Goal: Browse casually

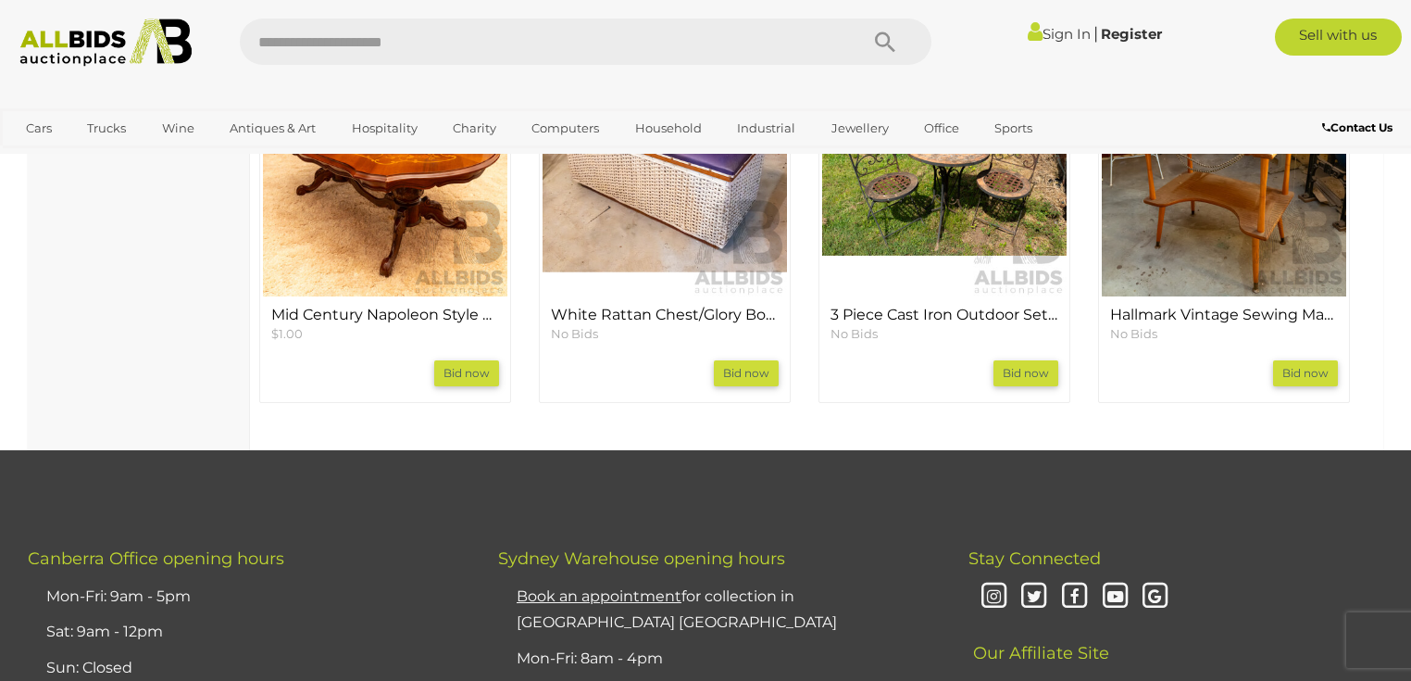
scroll to position [1852, 0]
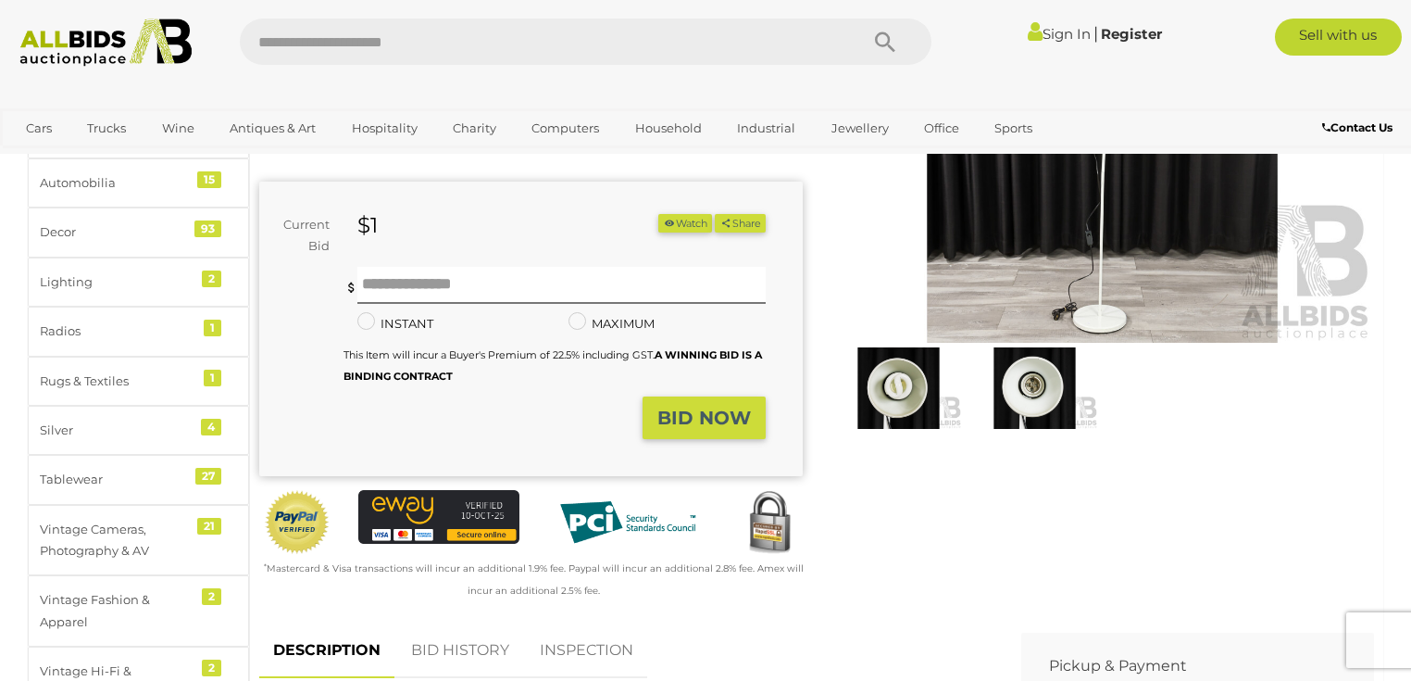
scroll to position [148, 0]
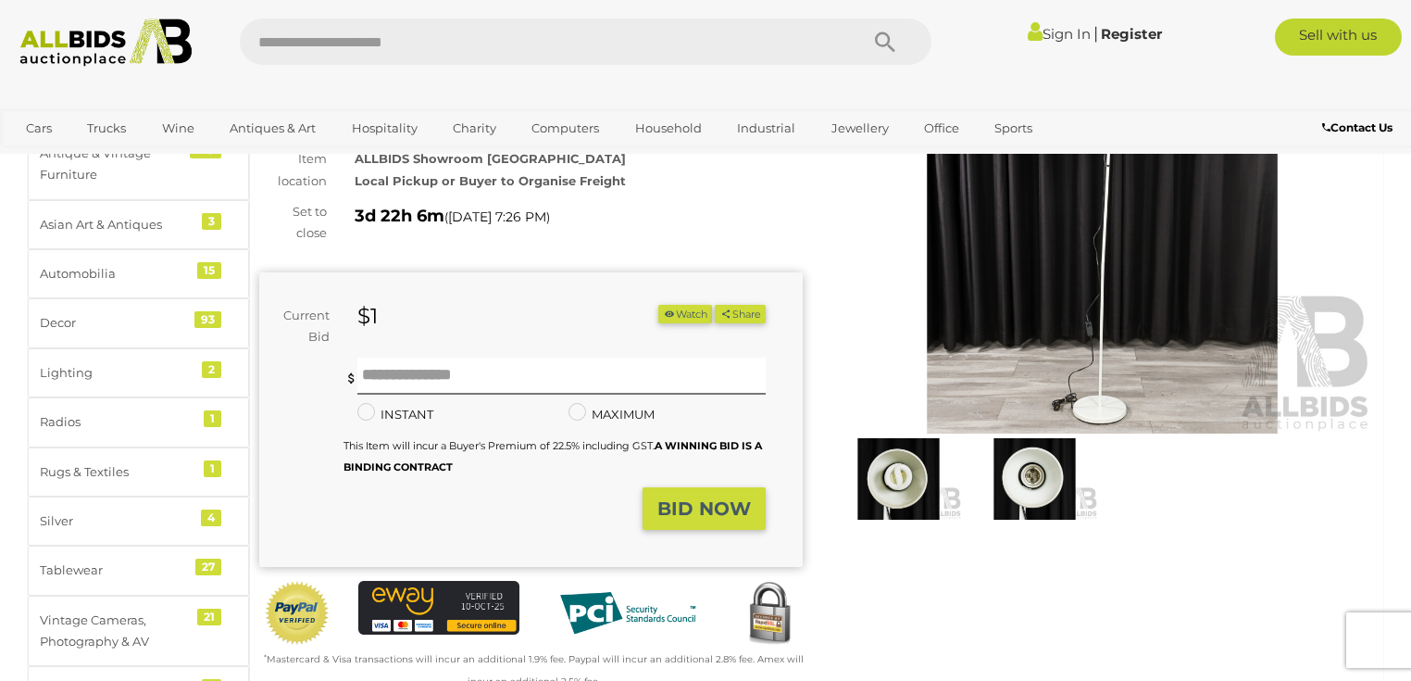
click at [1034, 478] on img at bounding box center [1034, 478] width 127 height 81
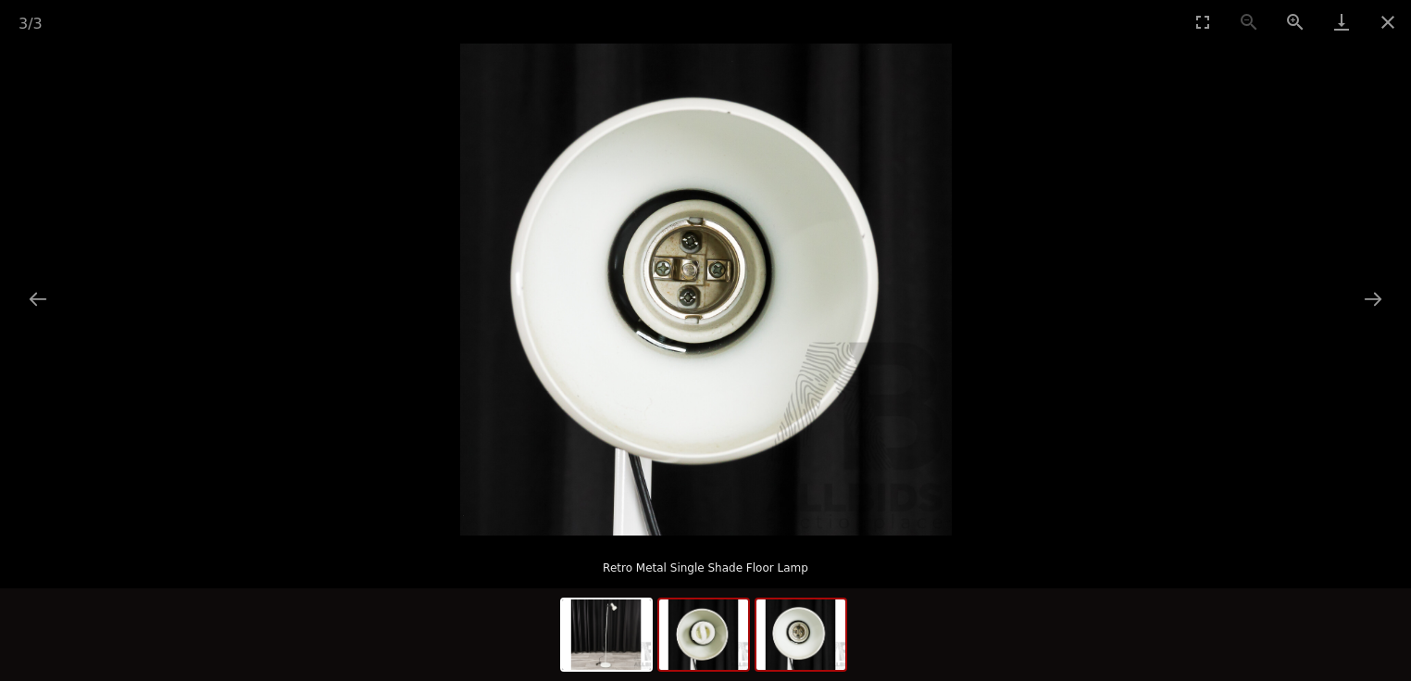
click at [695, 640] on img at bounding box center [703, 634] width 89 height 70
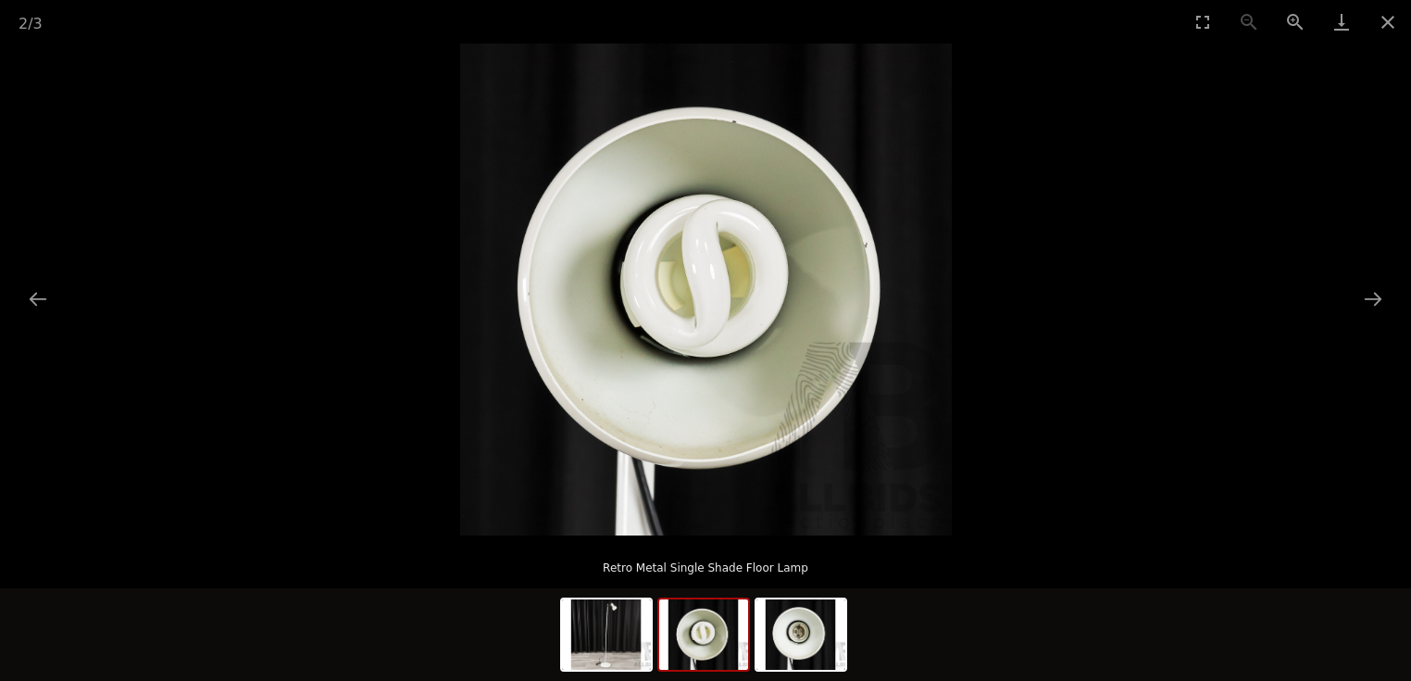
click at [653, 632] on div at bounding box center [706, 636] width 292 height 97
drag, startPoint x: 583, startPoint y: 635, endPoint x: 610, endPoint y: 643, distance: 27.9
click at [584, 637] on img at bounding box center [606, 634] width 89 height 70
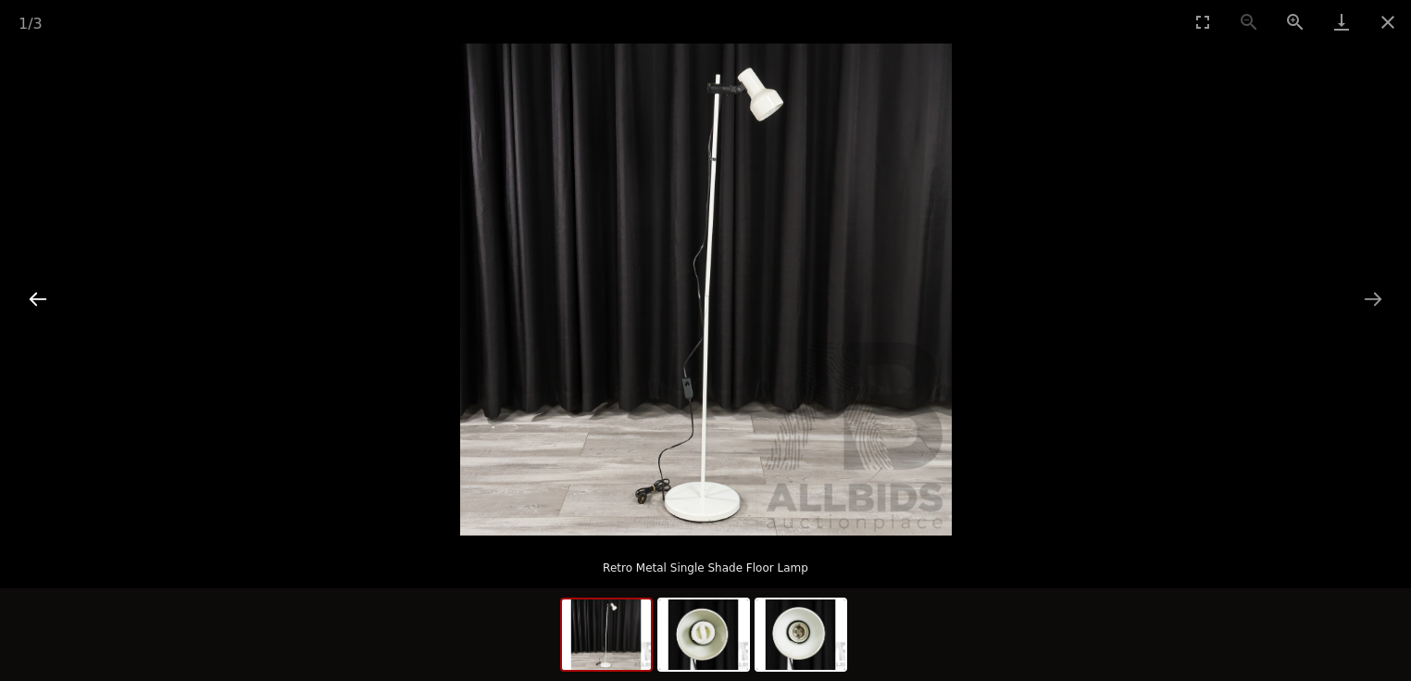
click at [41, 298] on button "Previous slide" at bounding box center [38, 299] width 39 height 36
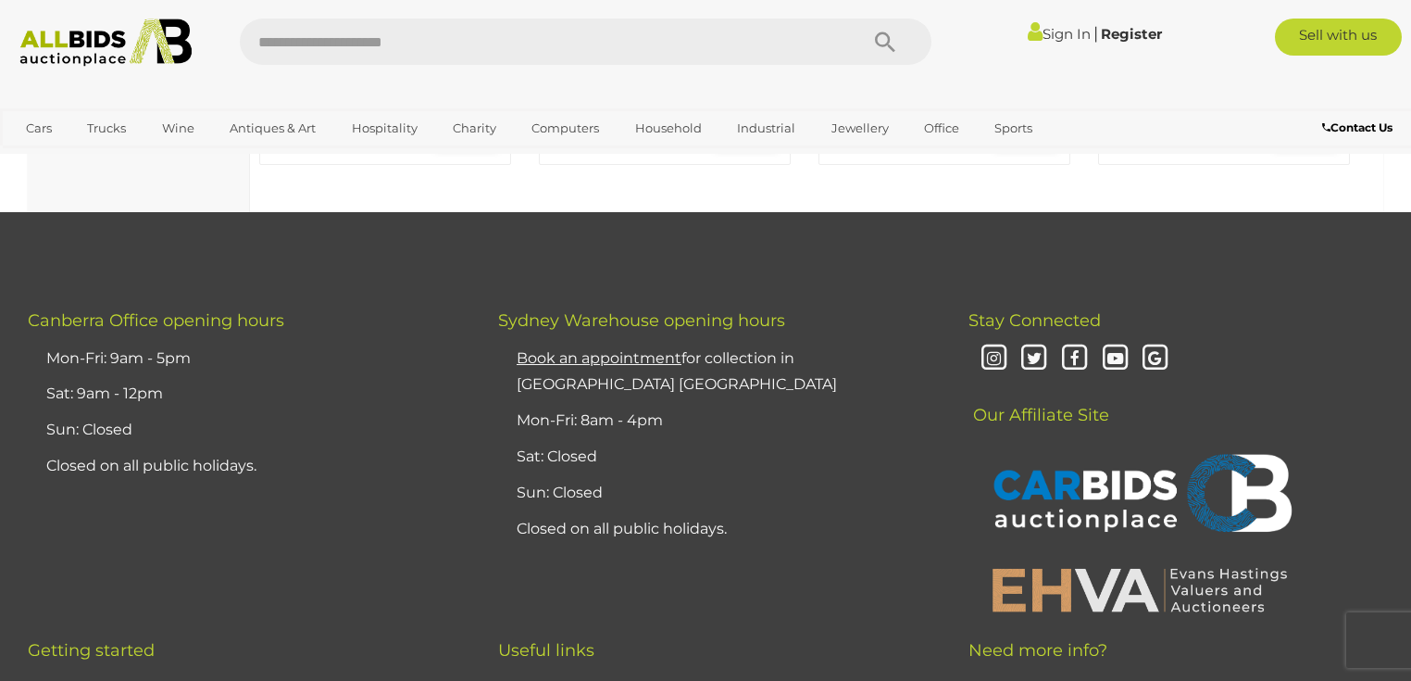
scroll to position [2074, 0]
